Goal: Task Accomplishment & Management: Use online tool/utility

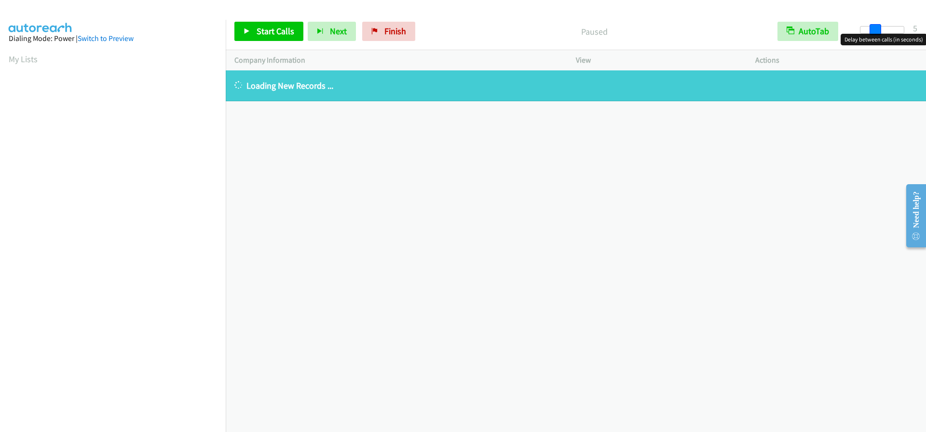
drag, startPoint x: 861, startPoint y: 29, endPoint x: 876, endPoint y: 27, distance: 15.6
click at [876, 27] on span at bounding box center [876, 30] width 12 height 12
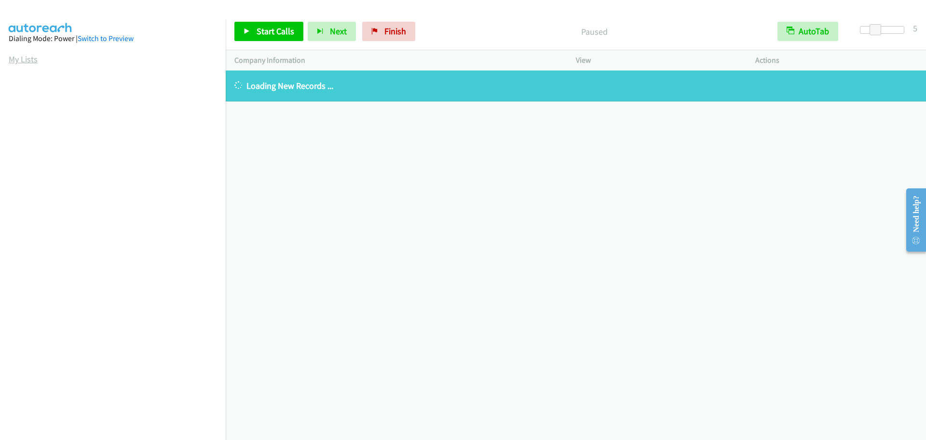
click at [34, 58] on link "My Lists" at bounding box center [23, 59] width 29 height 11
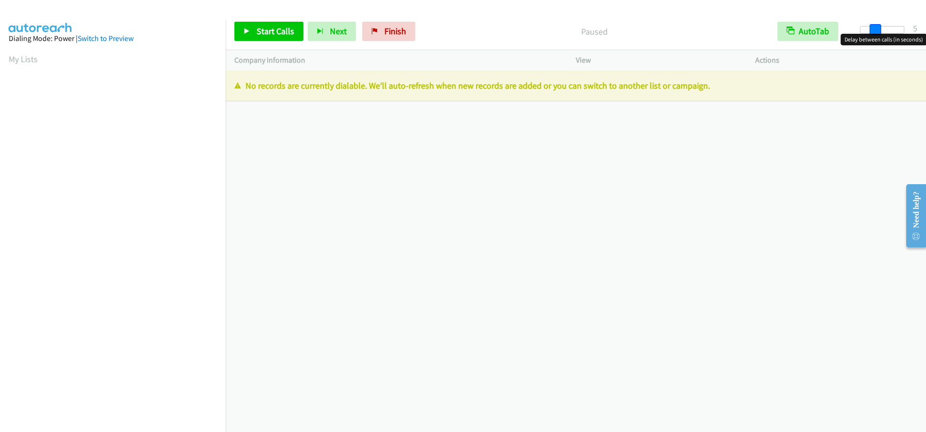
drag, startPoint x: 865, startPoint y: 29, endPoint x: 875, endPoint y: 28, distance: 9.8
click at [875, 28] on span at bounding box center [876, 30] width 12 height 12
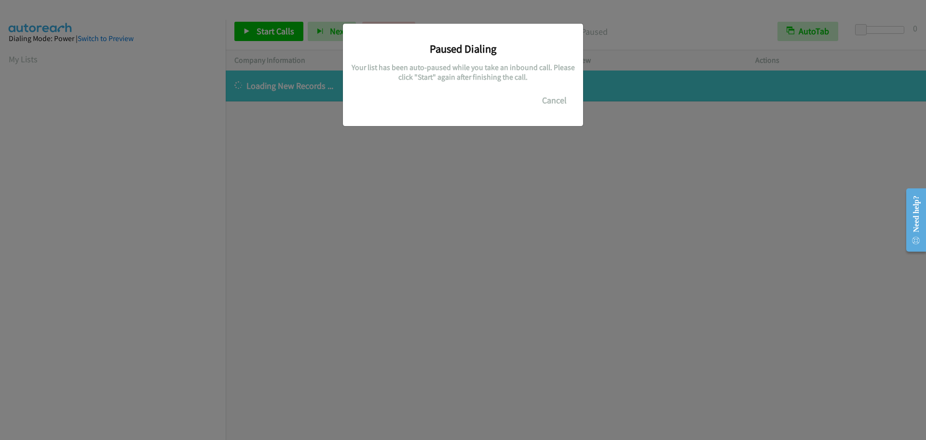
scroll to position [102, 0]
click at [549, 100] on button "Cancel" at bounding box center [554, 100] width 43 height 19
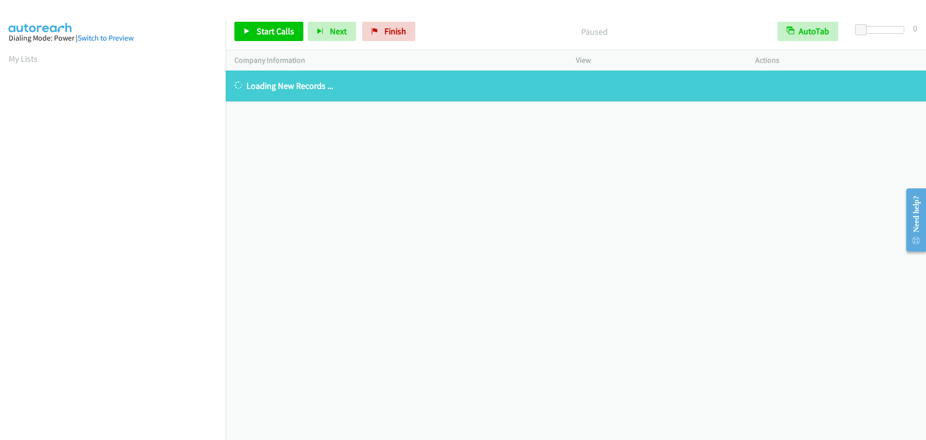
scroll to position [0, 0]
click at [30, 62] on link "My Lists" at bounding box center [23, 59] width 29 height 11
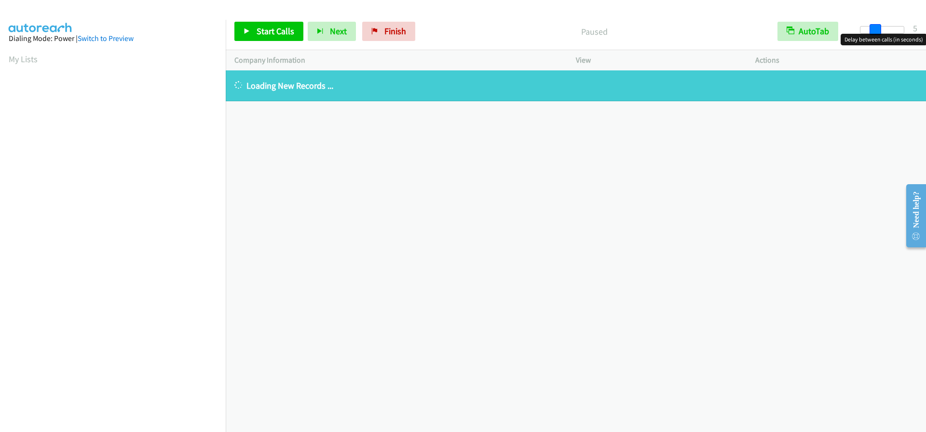
drag, startPoint x: 859, startPoint y: 31, endPoint x: 873, endPoint y: 31, distance: 14.0
click at [873, 31] on span at bounding box center [876, 30] width 12 height 12
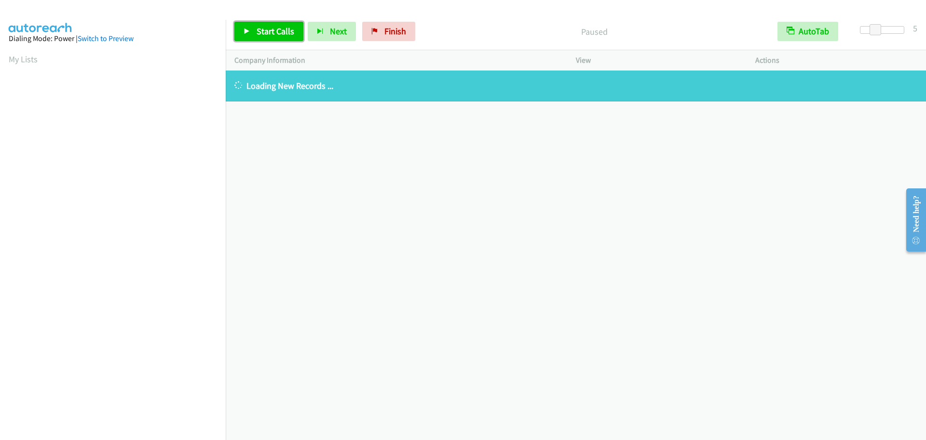
click at [269, 35] on span "Start Calls" at bounding box center [276, 31] width 38 height 11
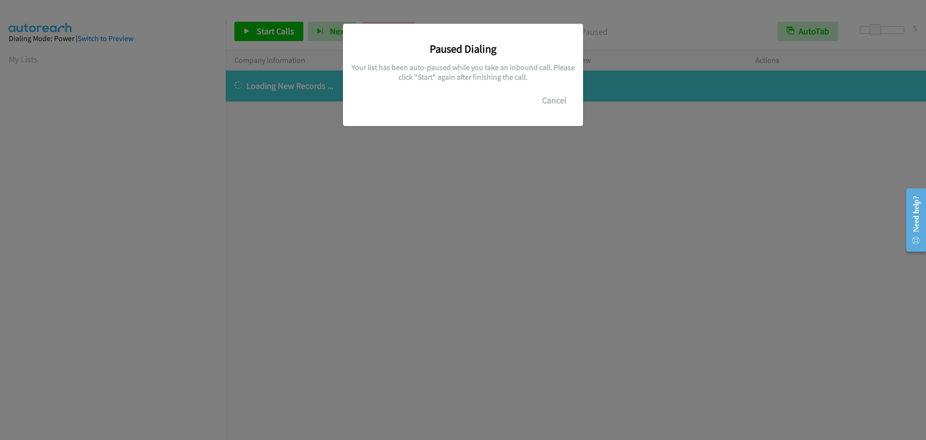
scroll to position [102, 0]
click at [550, 101] on button "Cancel" at bounding box center [554, 100] width 43 height 19
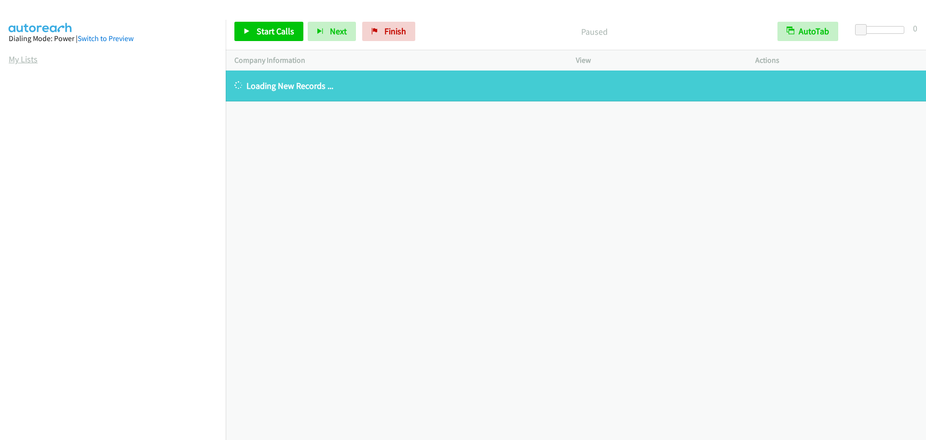
click at [18, 61] on link "My Lists" at bounding box center [23, 59] width 29 height 11
